Goal: Transaction & Acquisition: Purchase product/service

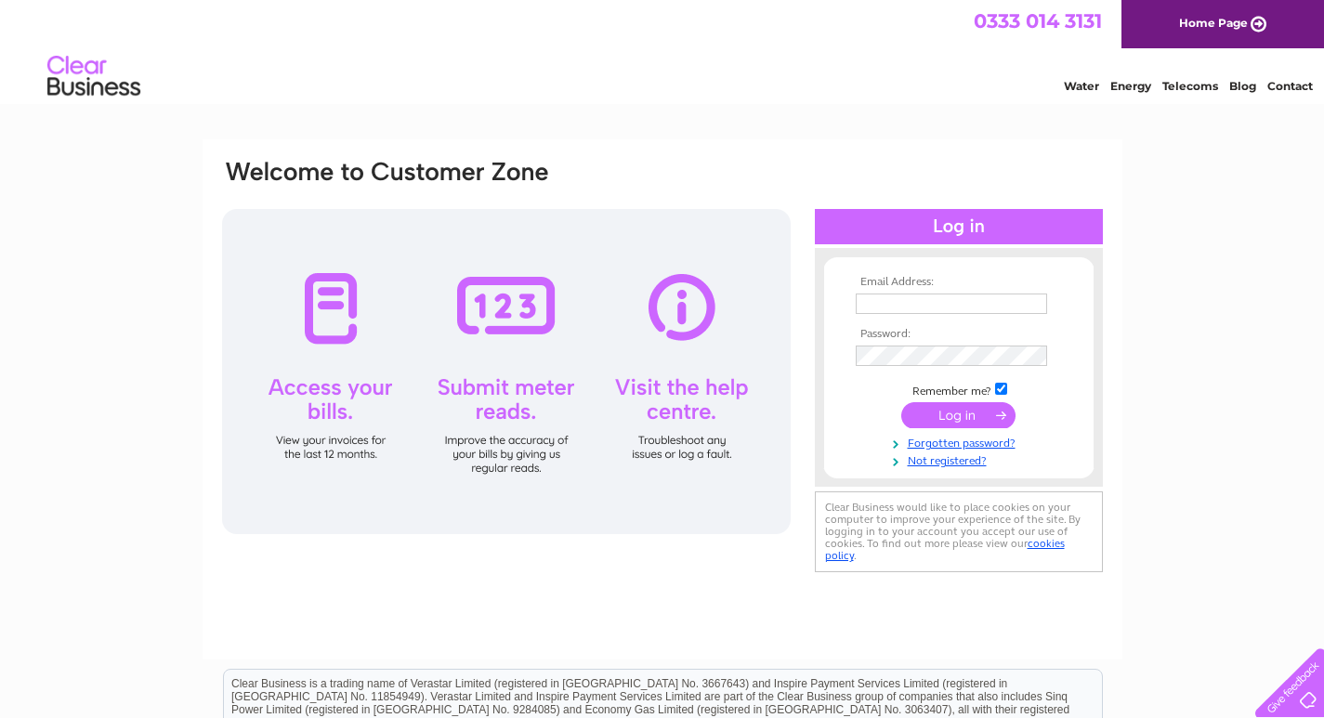
type input "[EMAIL_ADDRESS][PERSON_NAME][DOMAIN_NAME]"
click at [961, 413] on input "submit" at bounding box center [958, 415] width 114 height 26
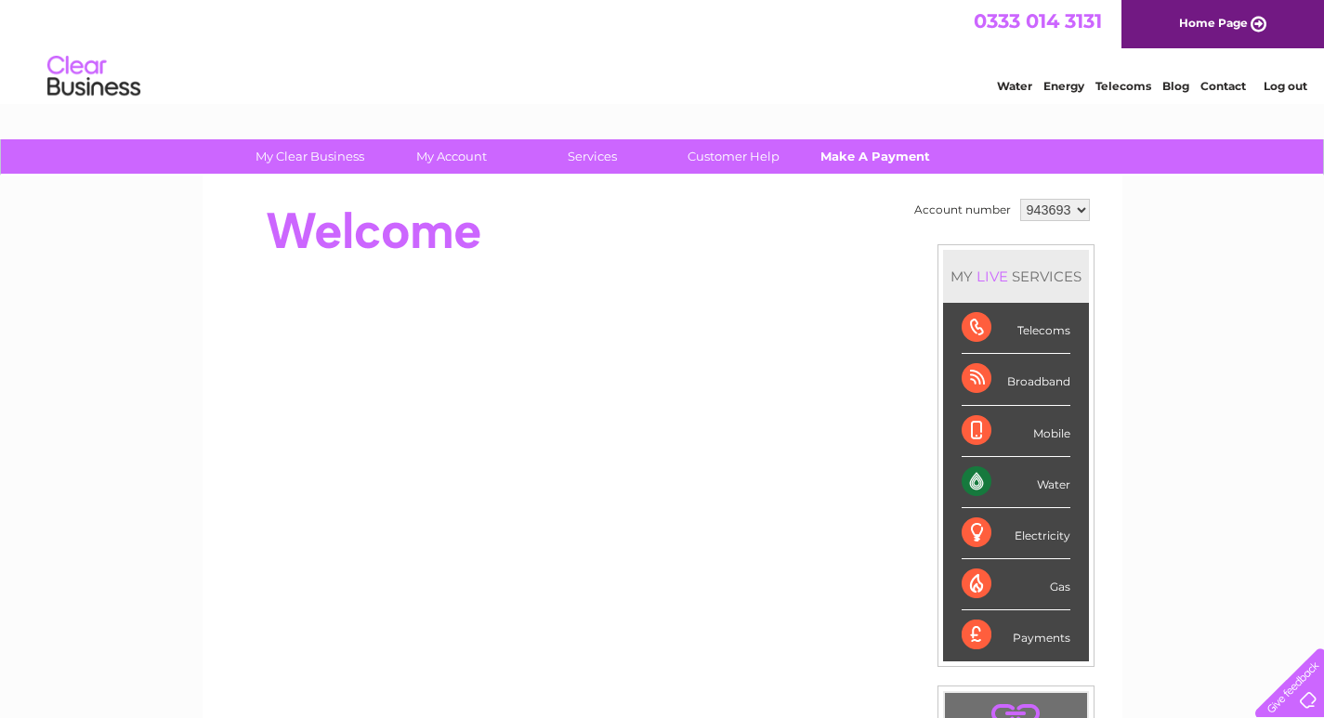
click at [846, 156] on link "Make A Payment" at bounding box center [874, 156] width 153 height 34
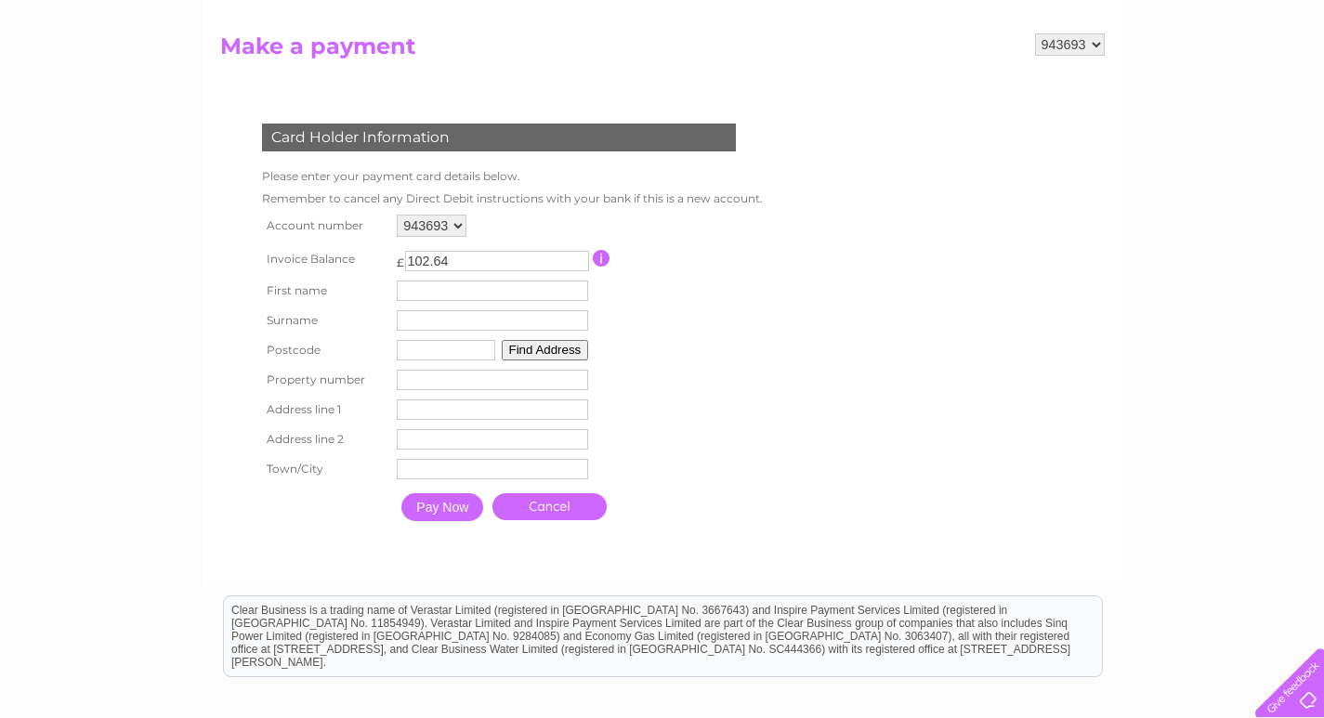
scroll to position [186, 0]
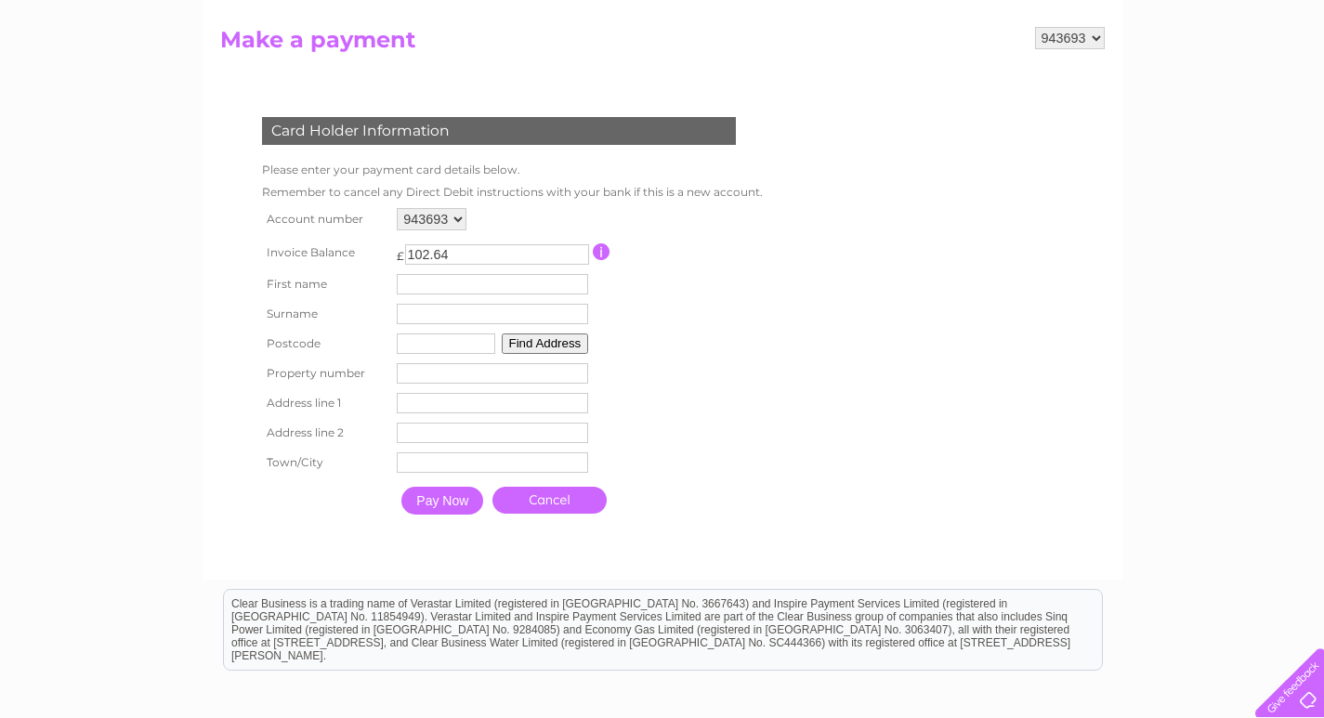
click at [520, 287] on input "text" at bounding box center [492, 284] width 191 height 20
type input "c"
type input "anderson"
type input "eh19 3lw"
click at [573, 343] on button "Find Address" at bounding box center [545, 344] width 87 height 20
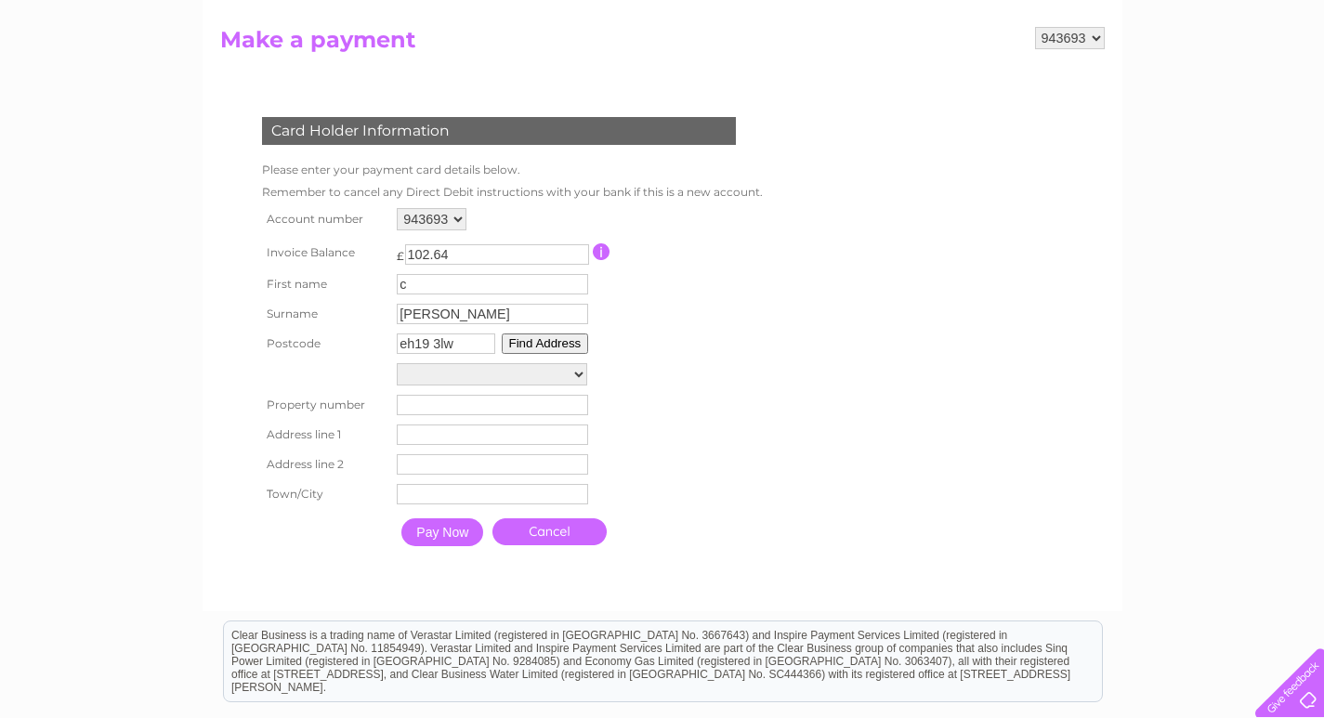
click at [551, 363] on select "Sherwood Industrial Estate Sherwood Industrial Estate Sherwood Industrial Estat…" at bounding box center [492, 374] width 190 height 22
select select ",Sherwood Industrial Estate,,Bonnyrigg"
click at [397, 363] on select "Sherwood Industrial Estate Sherwood Industrial Estate Sherwood Industrial Estat…" at bounding box center [492, 375] width 190 height 24
type input "Sherwood Industrial Estate"
type input "Bonnyrigg"
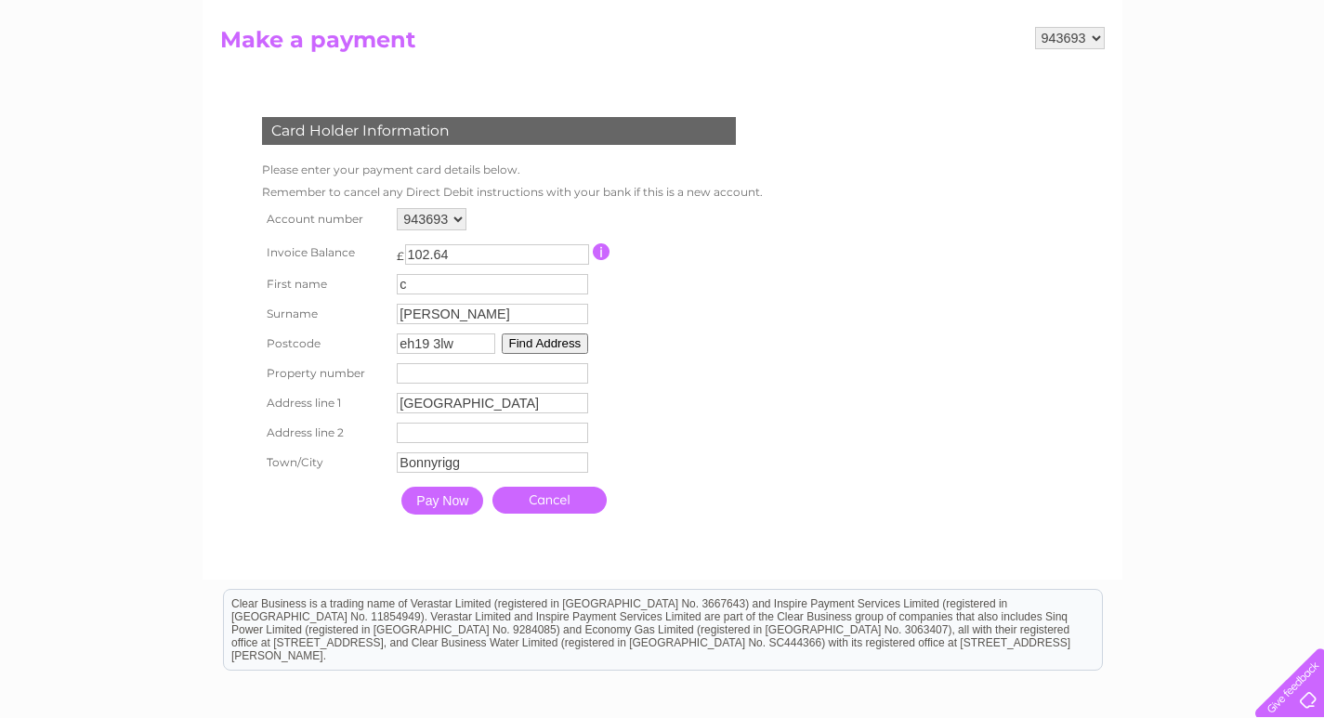
click at [487, 363] on input "number" at bounding box center [492, 373] width 191 height 20
click at [500, 371] on input "number" at bounding box center [492, 373] width 191 height 20
click at [578, 373] on input "-1" at bounding box center [492, 373] width 191 height 20
click at [576, 367] on input "0" at bounding box center [492, 373] width 191 height 20
type input "1"
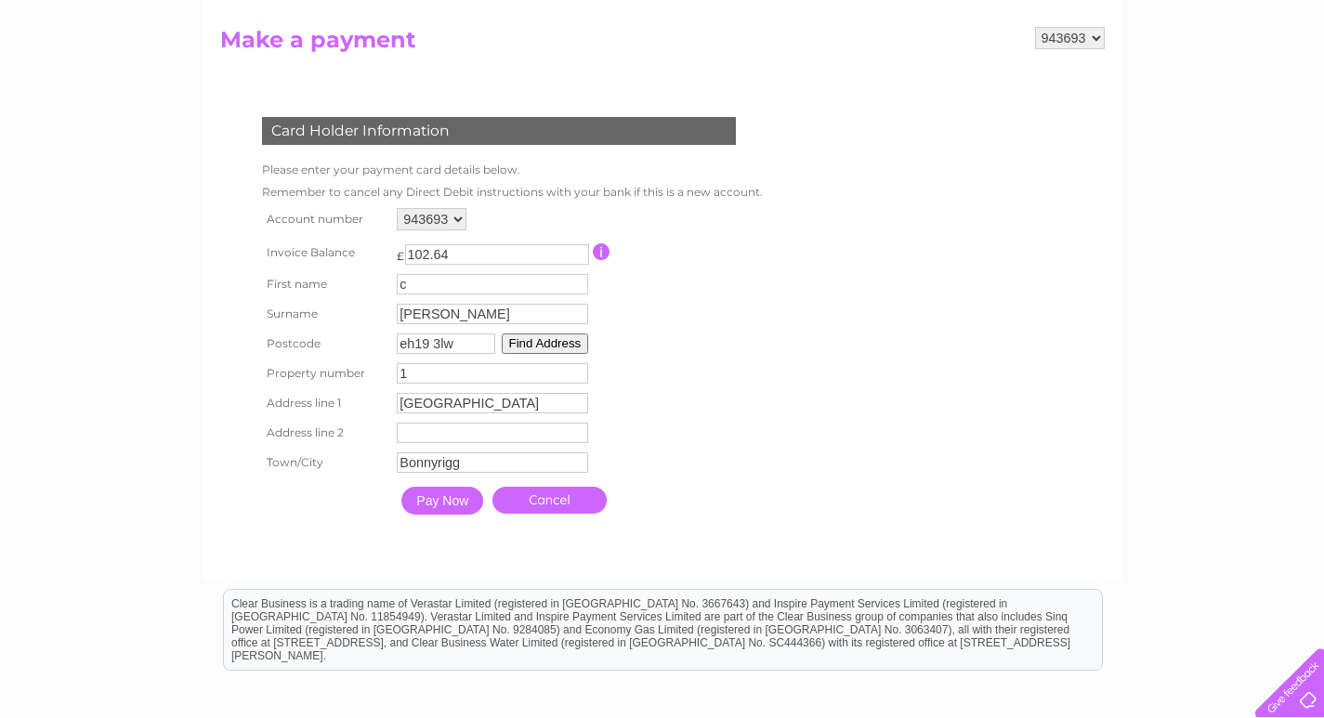
click at [576, 367] on input "1" at bounding box center [492, 373] width 191 height 20
click at [865, 365] on form "943693 Make a payment Card Holder Information Please enter your payment card de…" at bounding box center [662, 294] width 884 height 534
click at [427, 494] on input "Pay Now" at bounding box center [442, 501] width 82 height 28
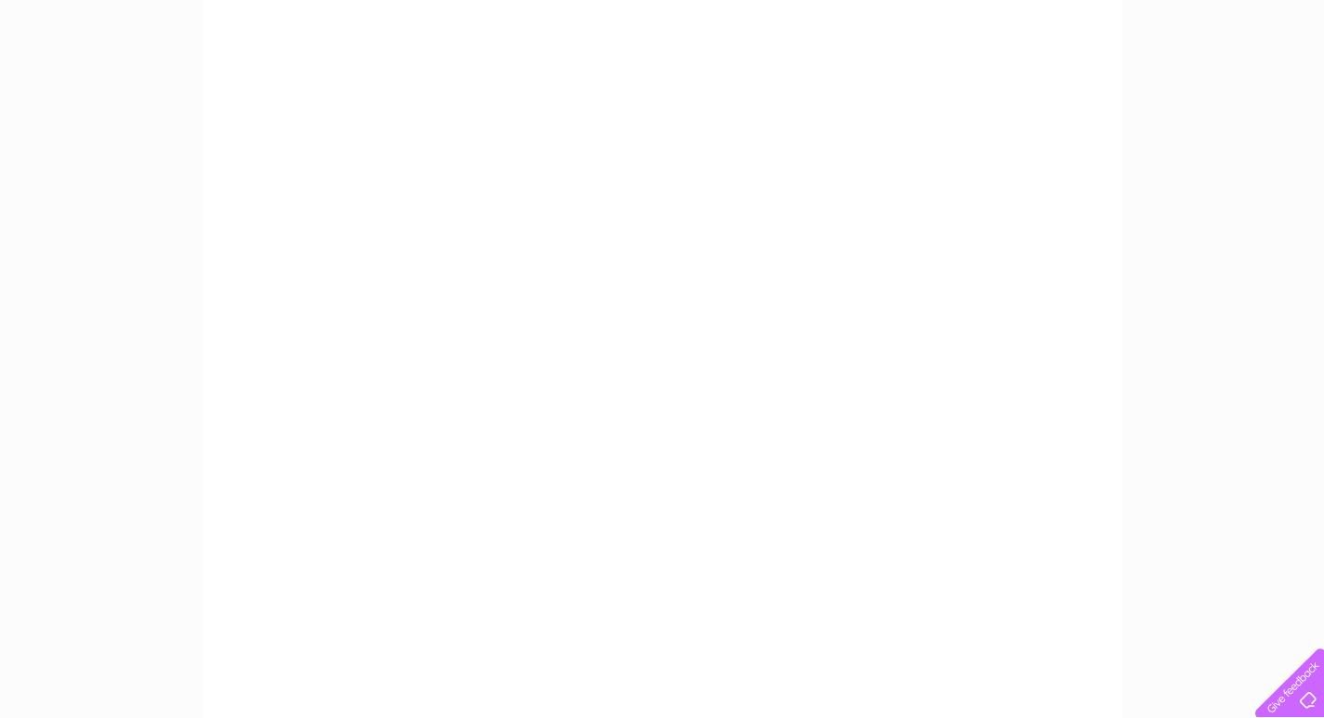
scroll to position [279, 0]
